Goal: Find contact information: Find contact information

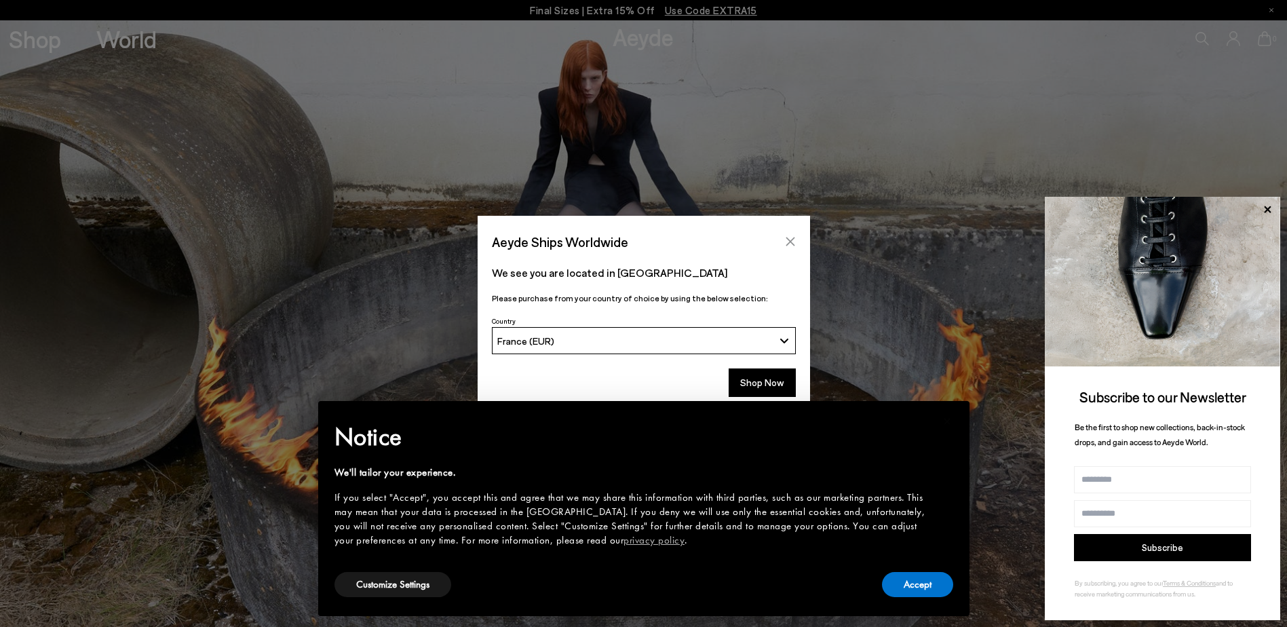
click at [794, 241] on icon "Close" at bounding box center [790, 241] width 11 height 11
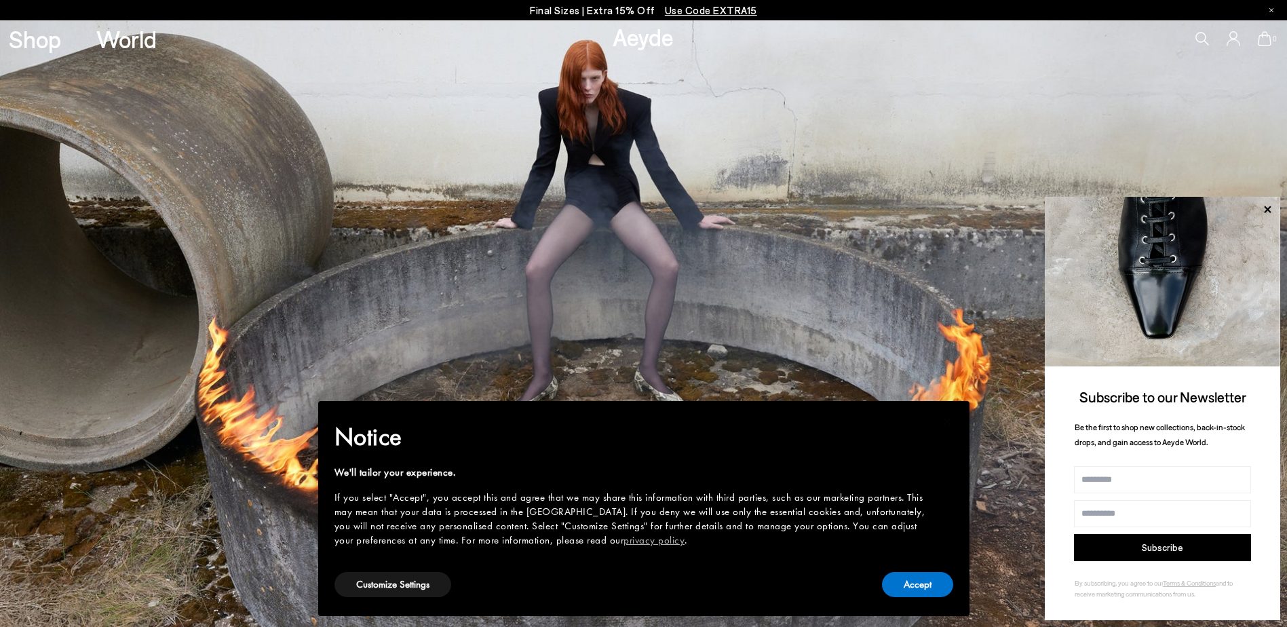
click at [1267, 207] on icon at bounding box center [1267, 210] width 18 height 18
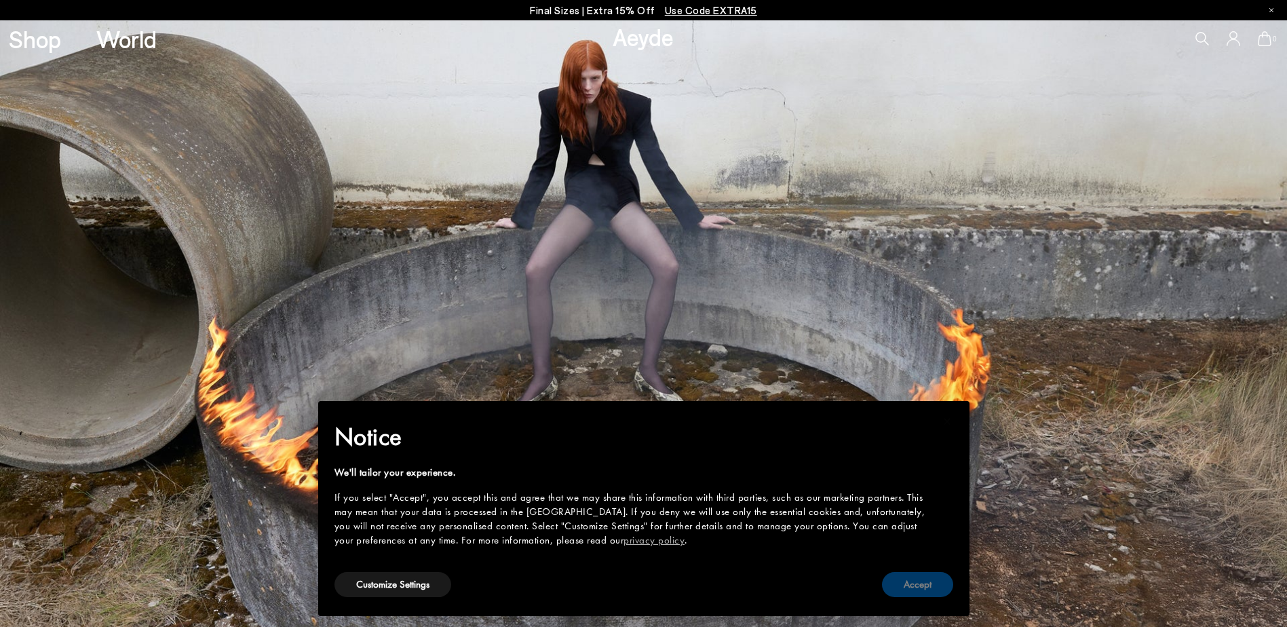
click at [928, 582] on button "Accept" at bounding box center [917, 584] width 71 height 25
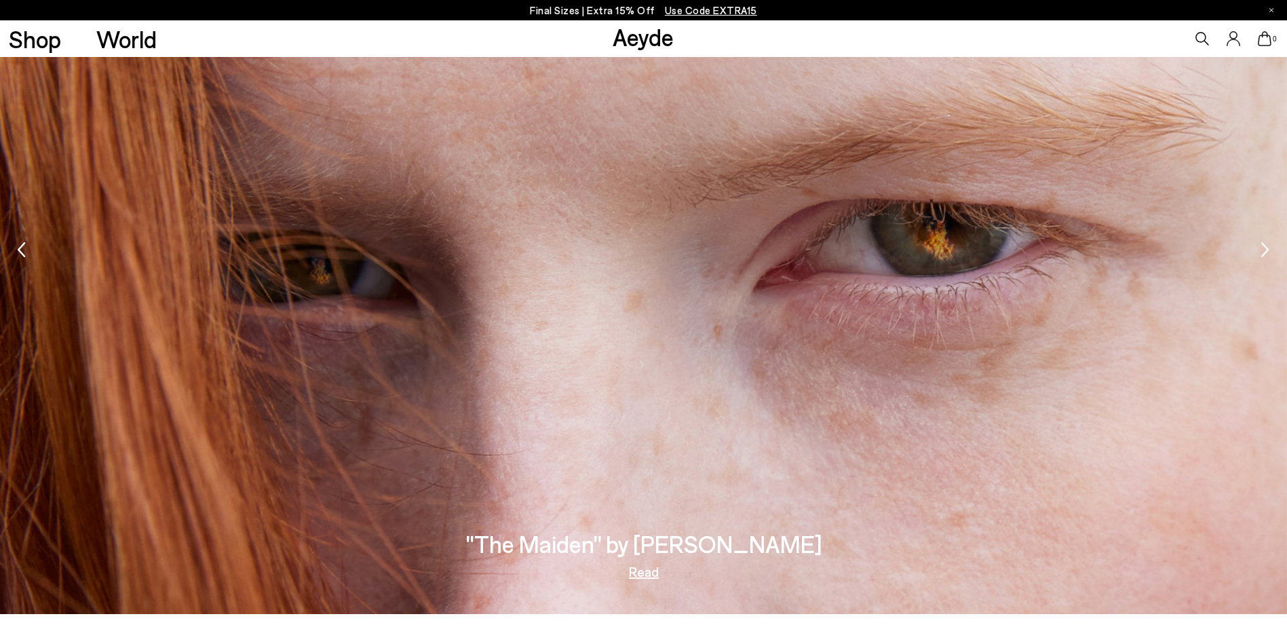
scroll to position [2827, 0]
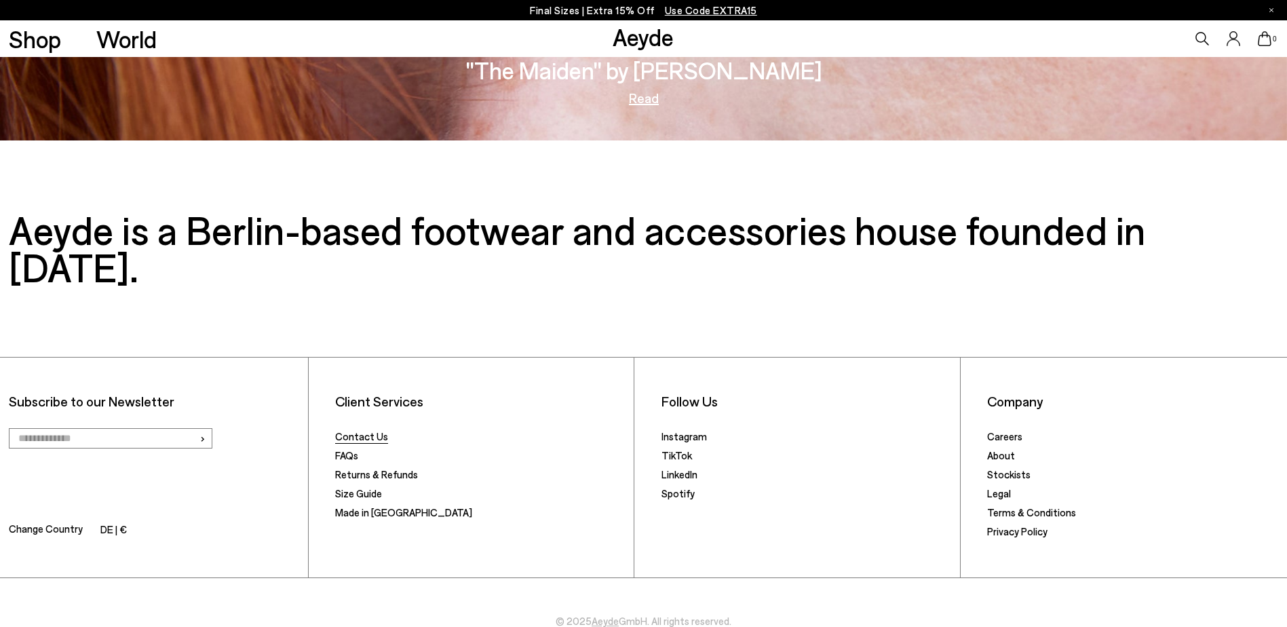
click at [355, 430] on link "Contact Us" at bounding box center [361, 436] width 53 height 12
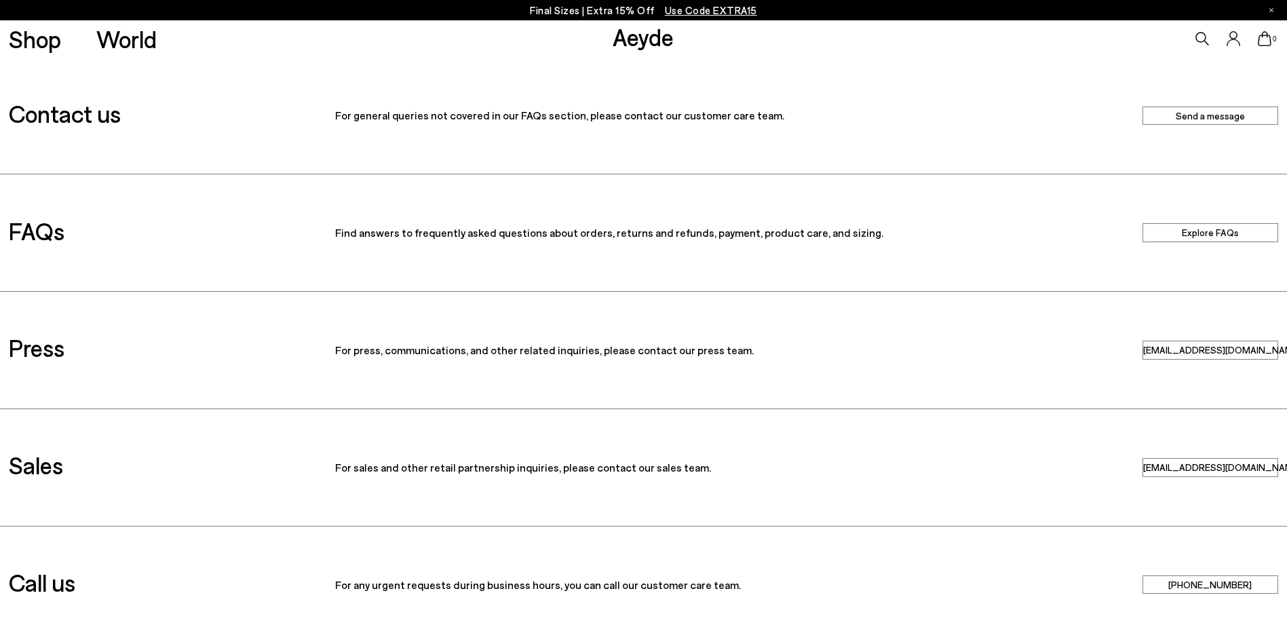
click at [1249, 345] on link "[EMAIL_ADDRESS][DOMAIN_NAME]" at bounding box center [1210, 350] width 136 height 18
click at [1237, 346] on link "[EMAIL_ADDRESS][DOMAIN_NAME]" at bounding box center [1210, 350] width 136 height 18
